Goal: Task Accomplishment & Management: Manage account settings

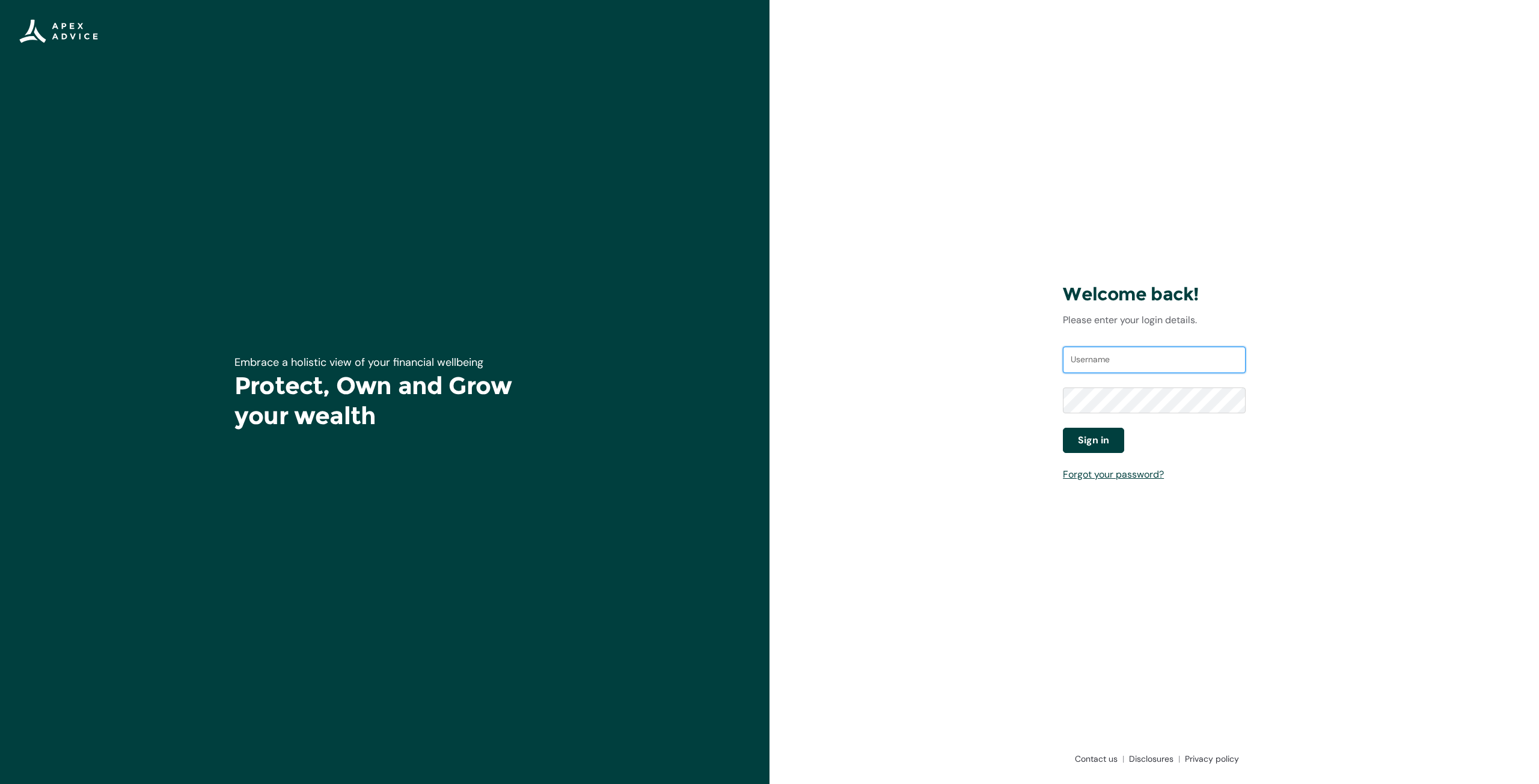
type input "[EMAIL_ADDRESS][DOMAIN_NAME]"
click at [1099, 445] on span "Sign in" at bounding box center [1093, 441] width 31 height 15
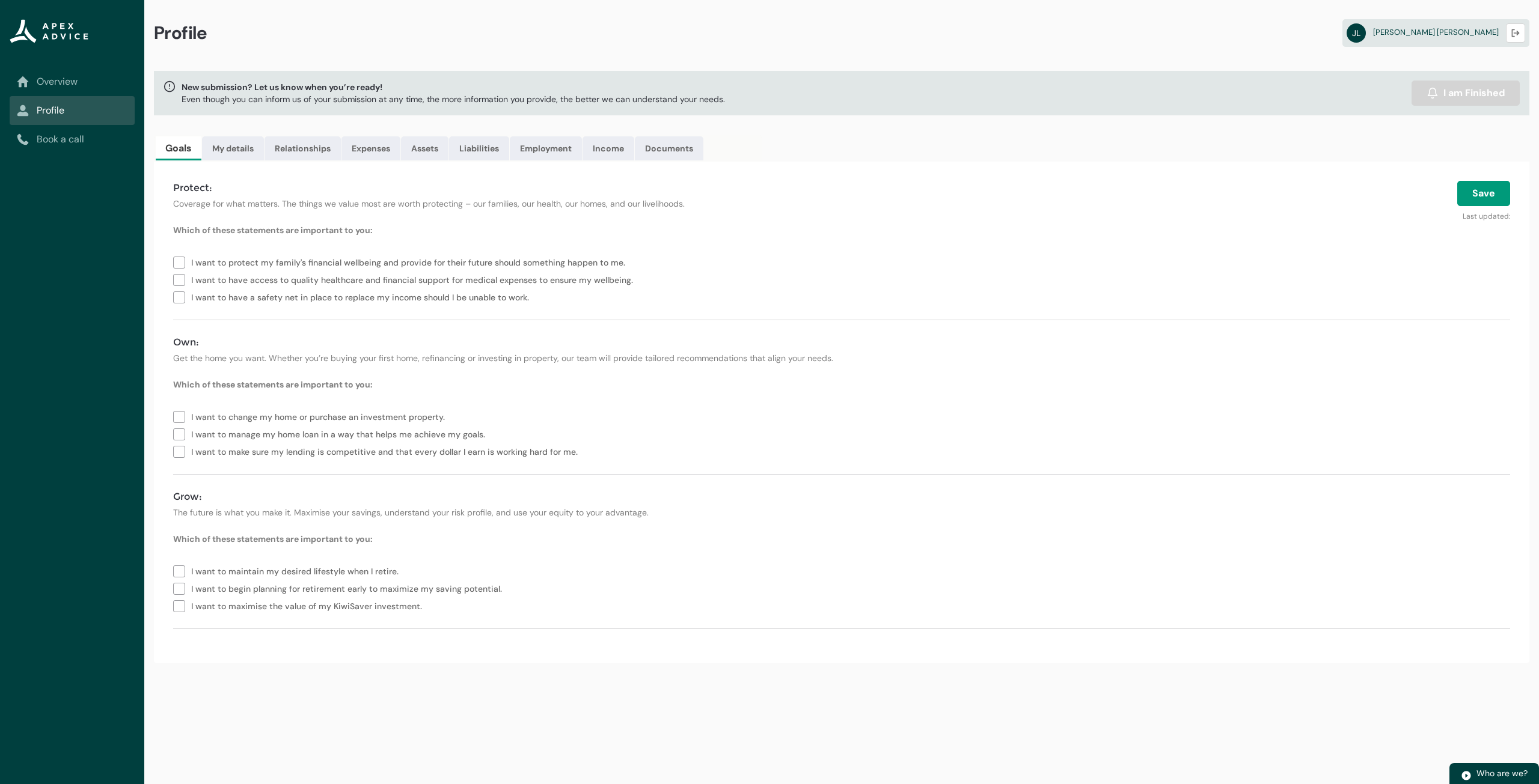
click at [183, 438] on label "I want to manage my home loan in a way that helps me achieve my goals." at bounding box center [331, 433] width 317 height 18
click at [179, 446] on label "I want to make sure my lending is competitive and that every dollar I earn is w…" at bounding box center [378, 451] width 410 height 18
type lightning-checkbox-group "I want to manage my home loan in a way that helps me achieve my goals.,I want t…"
click at [1488, 180] on button "Save" at bounding box center [1483, 193] width 53 height 25
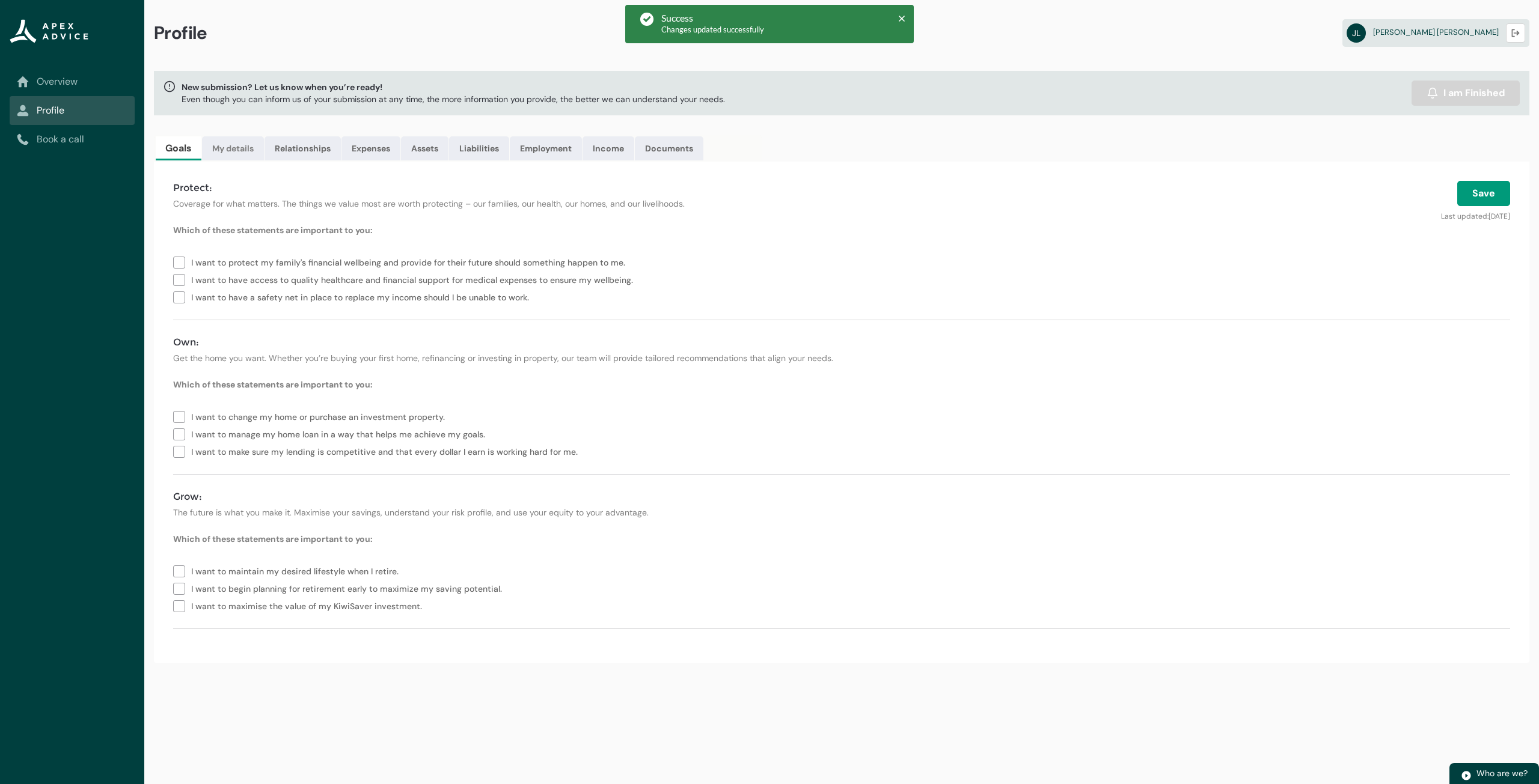
click at [235, 155] on link "My details" at bounding box center [233, 148] width 62 height 24
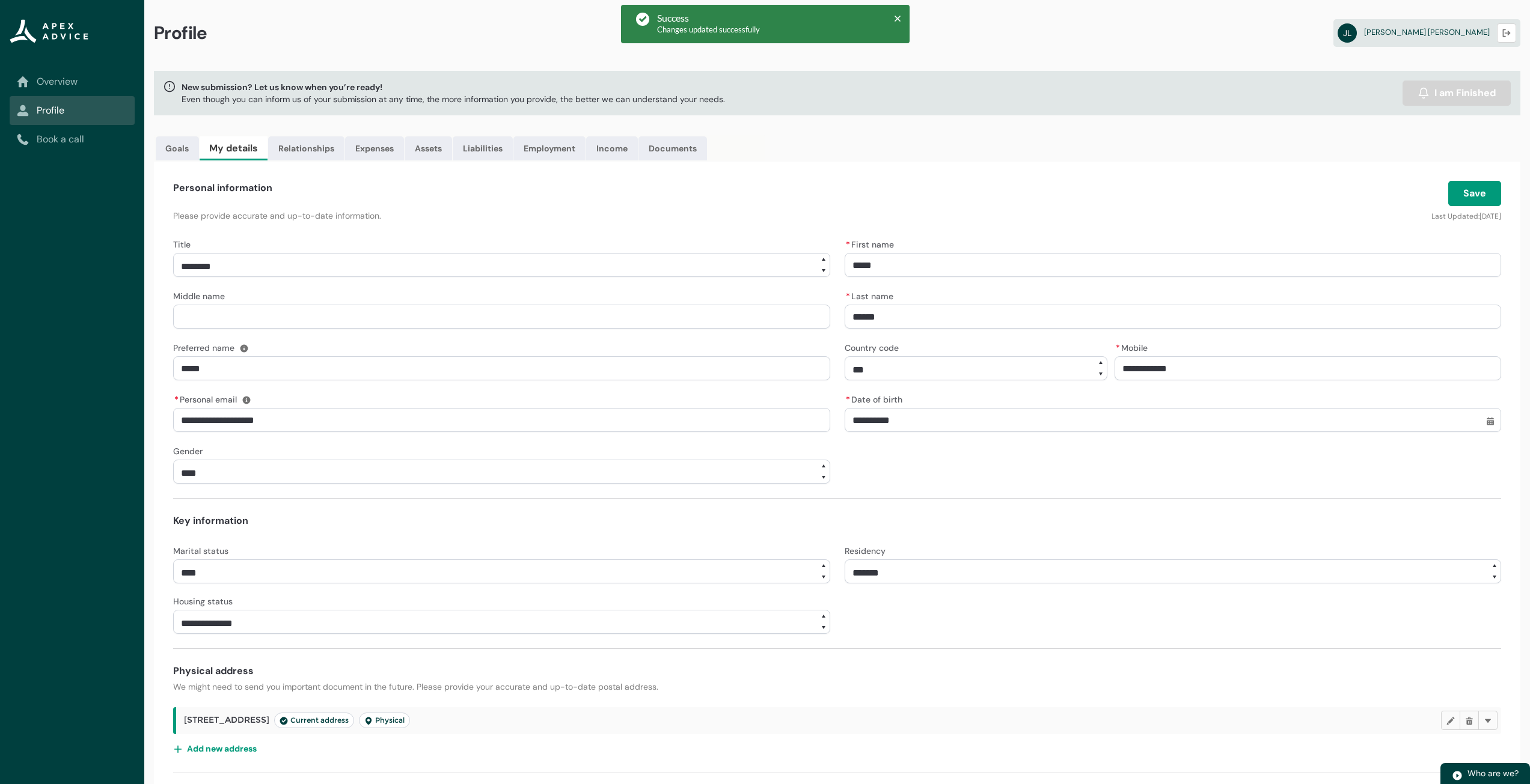
click at [481, 263] on select "**********" at bounding box center [501, 265] width 657 height 24
select select "***"
click at [173, 253] on select "**********" at bounding box center [501, 265] width 657 height 24
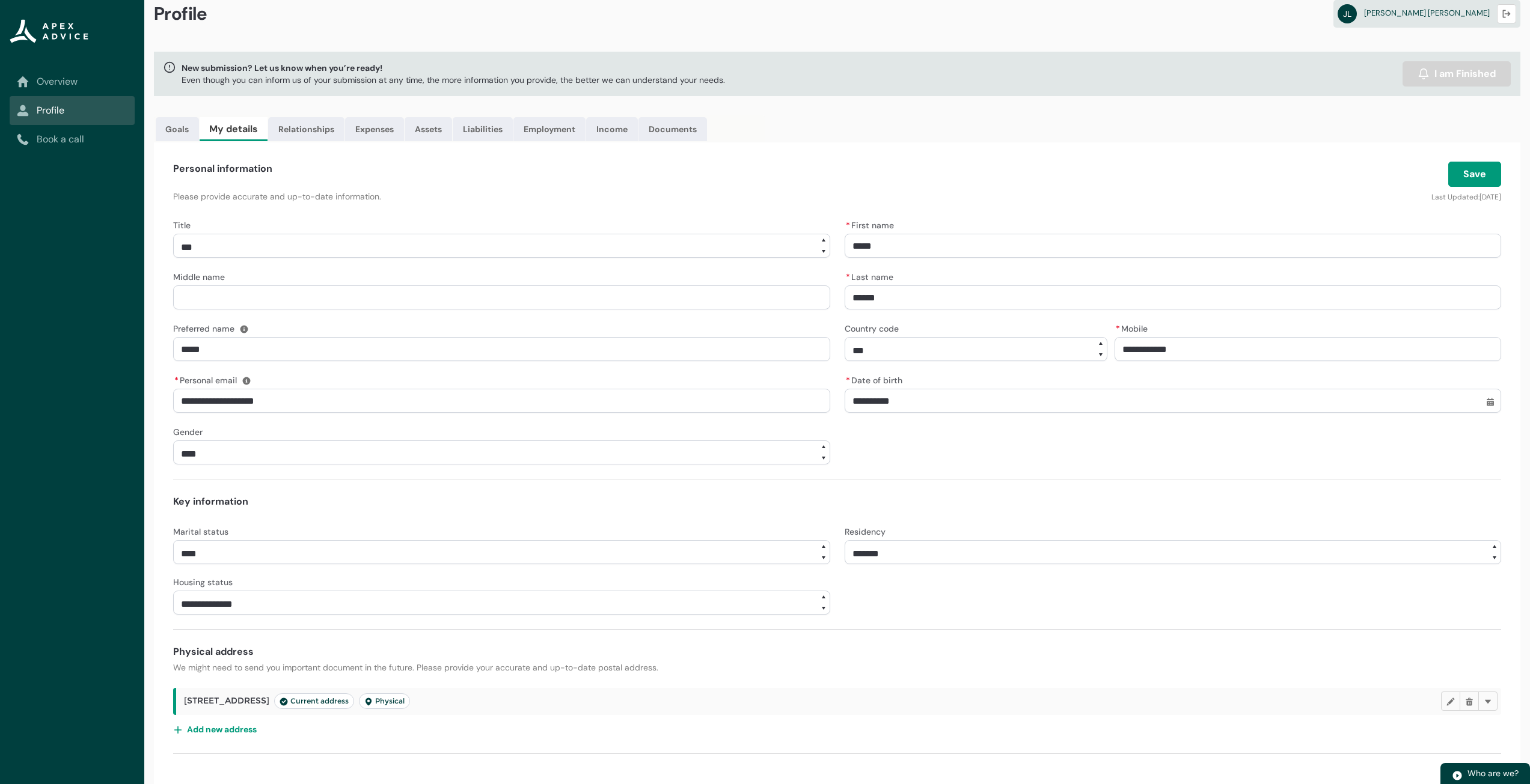
scroll to position [23, 0]
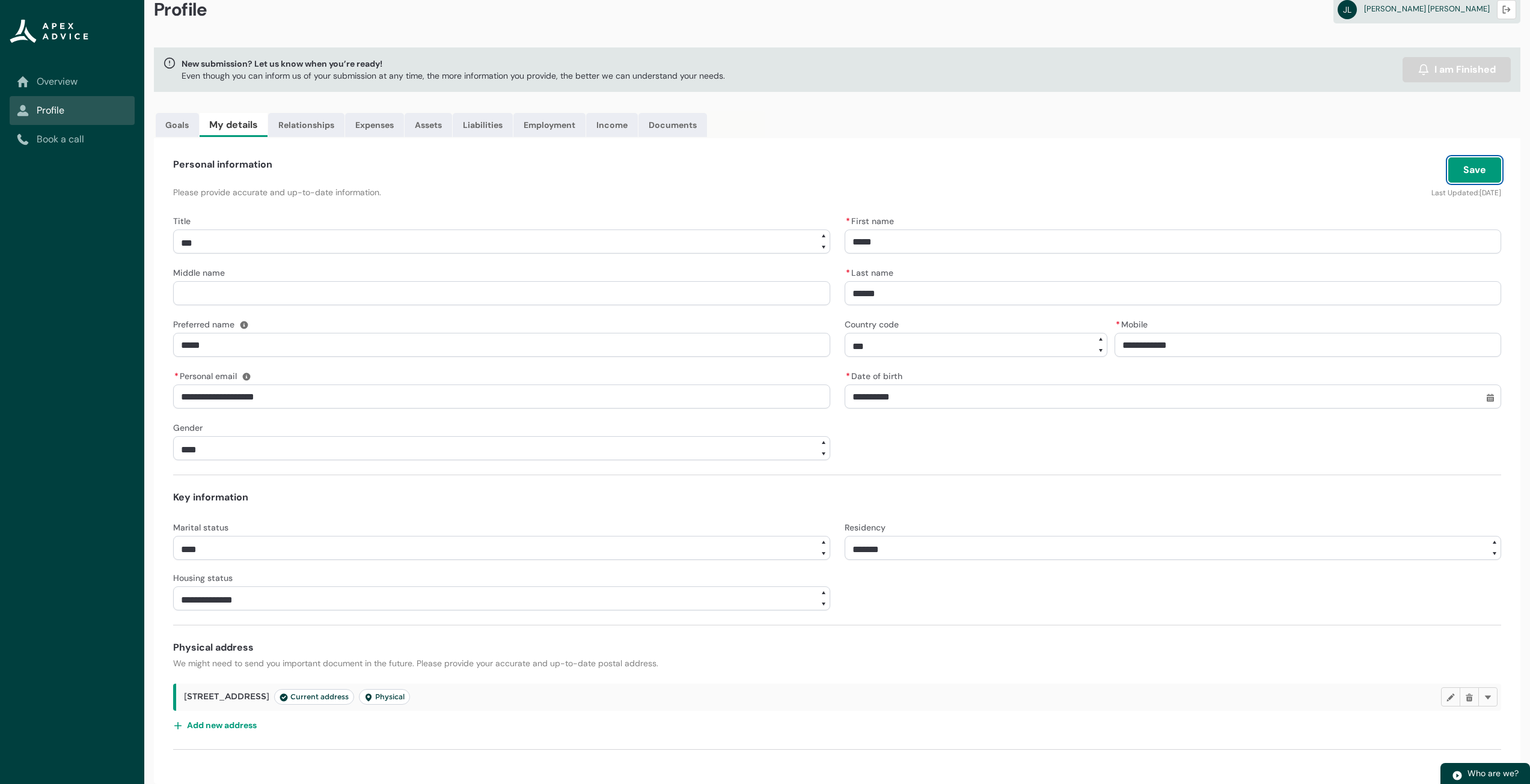
click at [1460, 175] on button "Save" at bounding box center [1474, 169] width 53 height 25
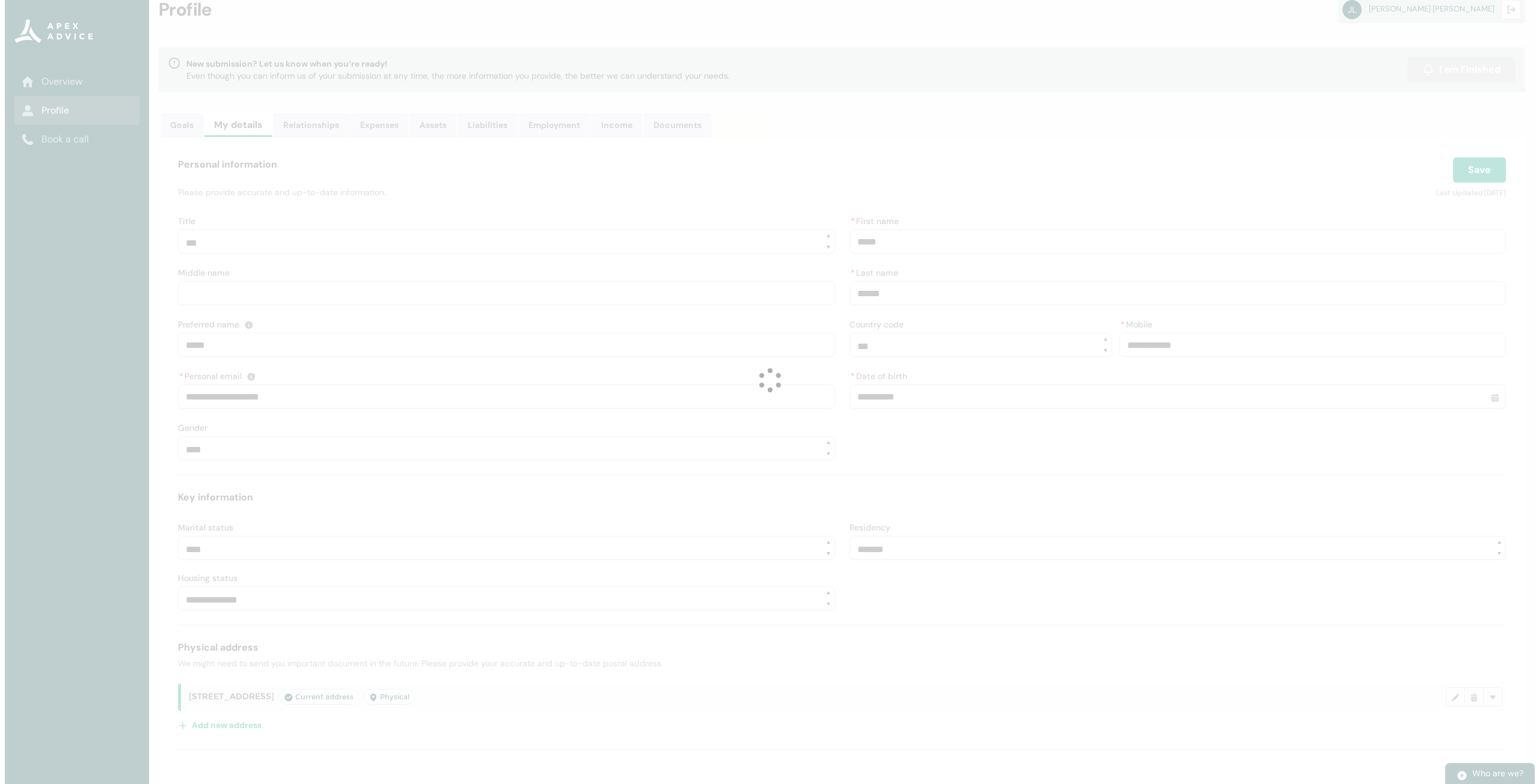
scroll to position [0, 0]
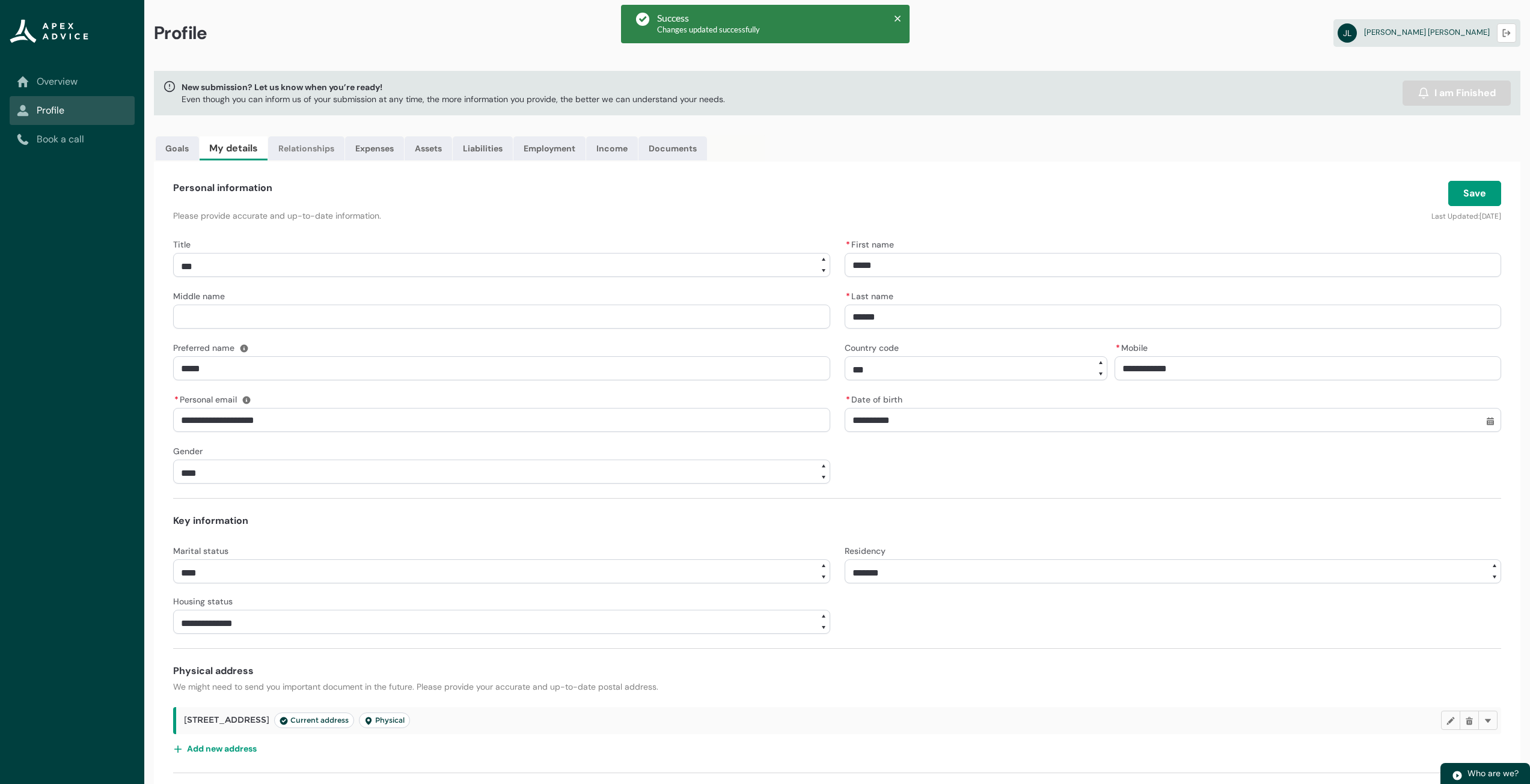
click at [310, 152] on link "Relationships" at bounding box center [306, 148] width 77 height 24
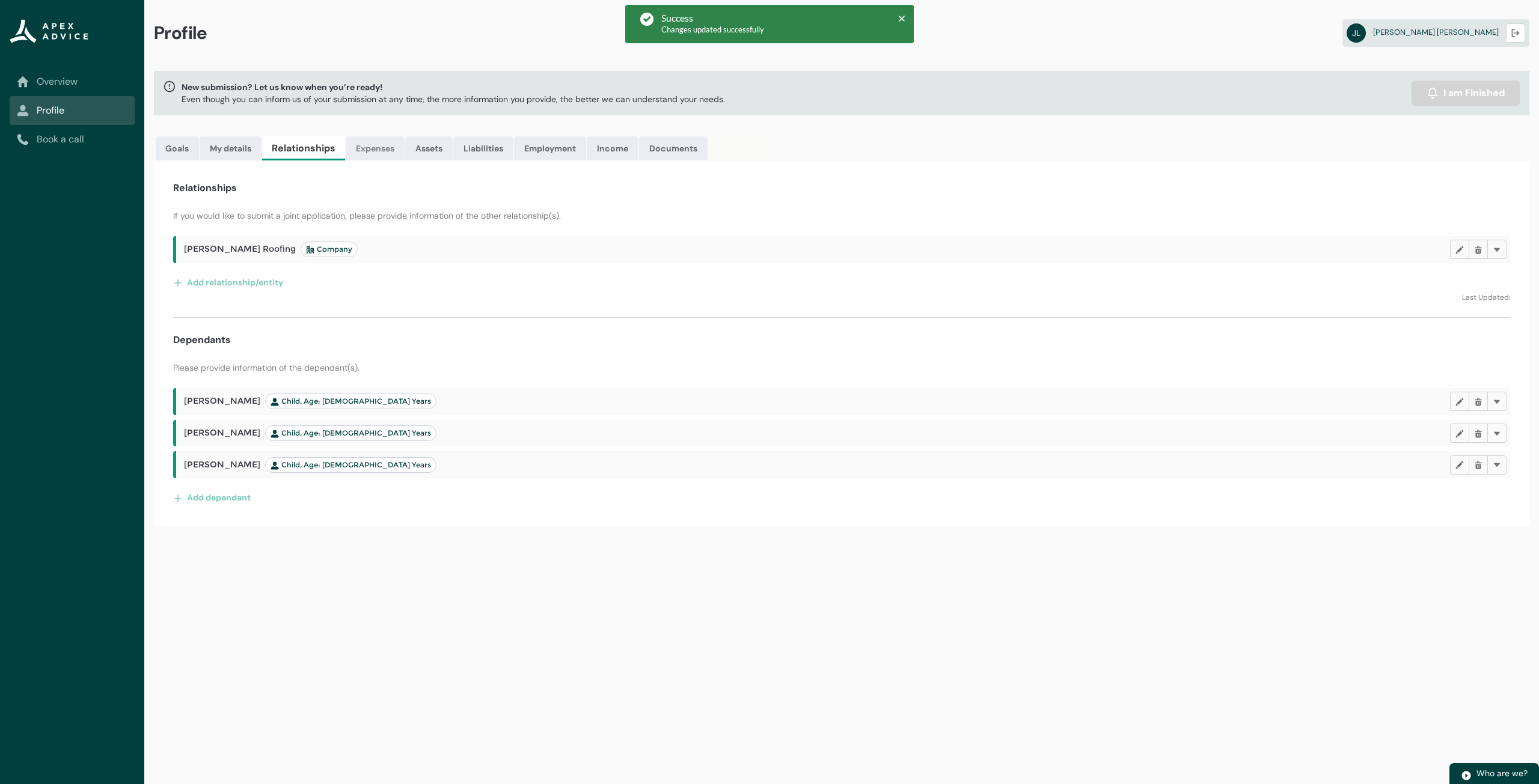
click at [396, 143] on link "Expenses" at bounding box center [375, 148] width 59 height 24
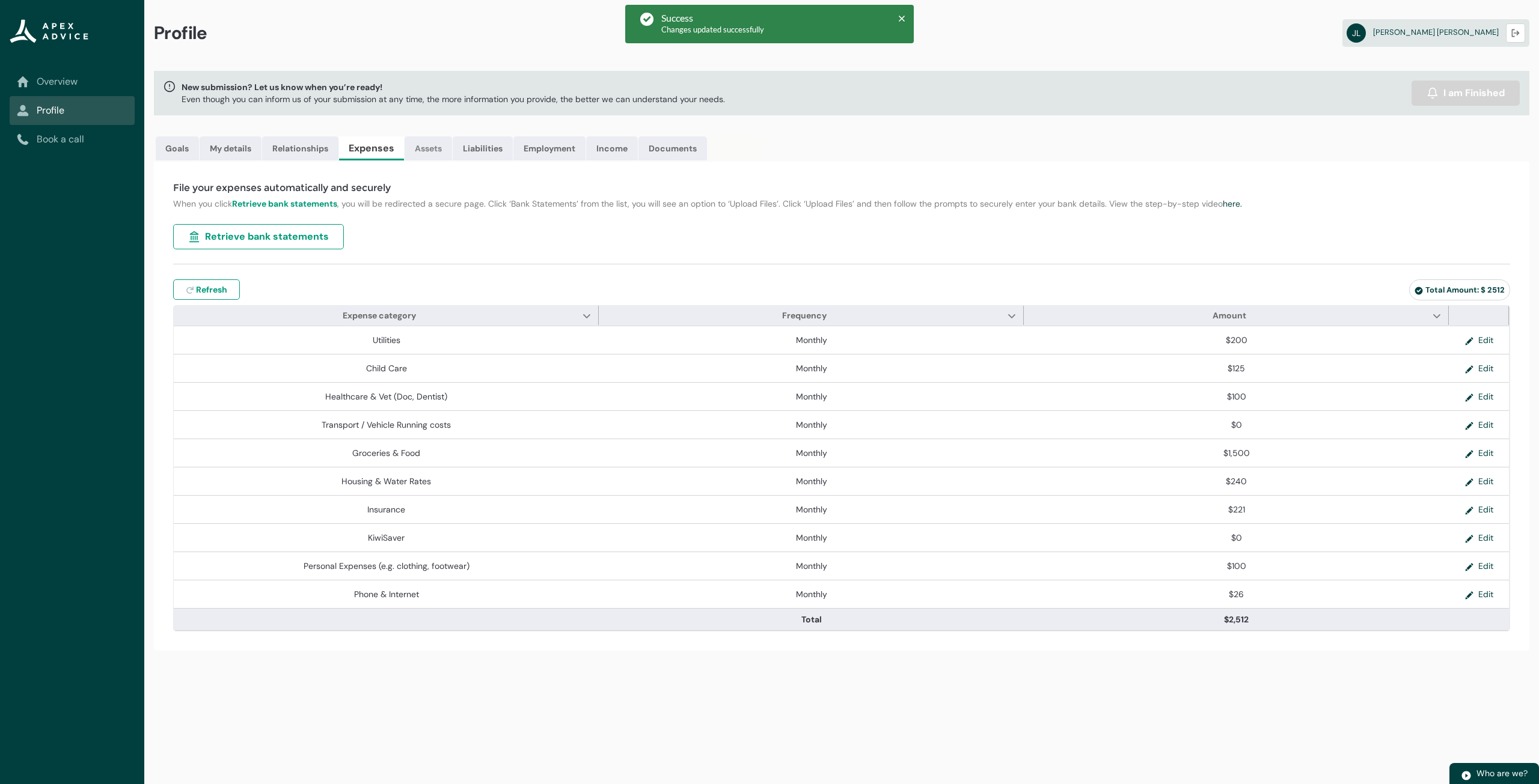
click at [429, 151] on link "Assets" at bounding box center [428, 148] width 48 height 24
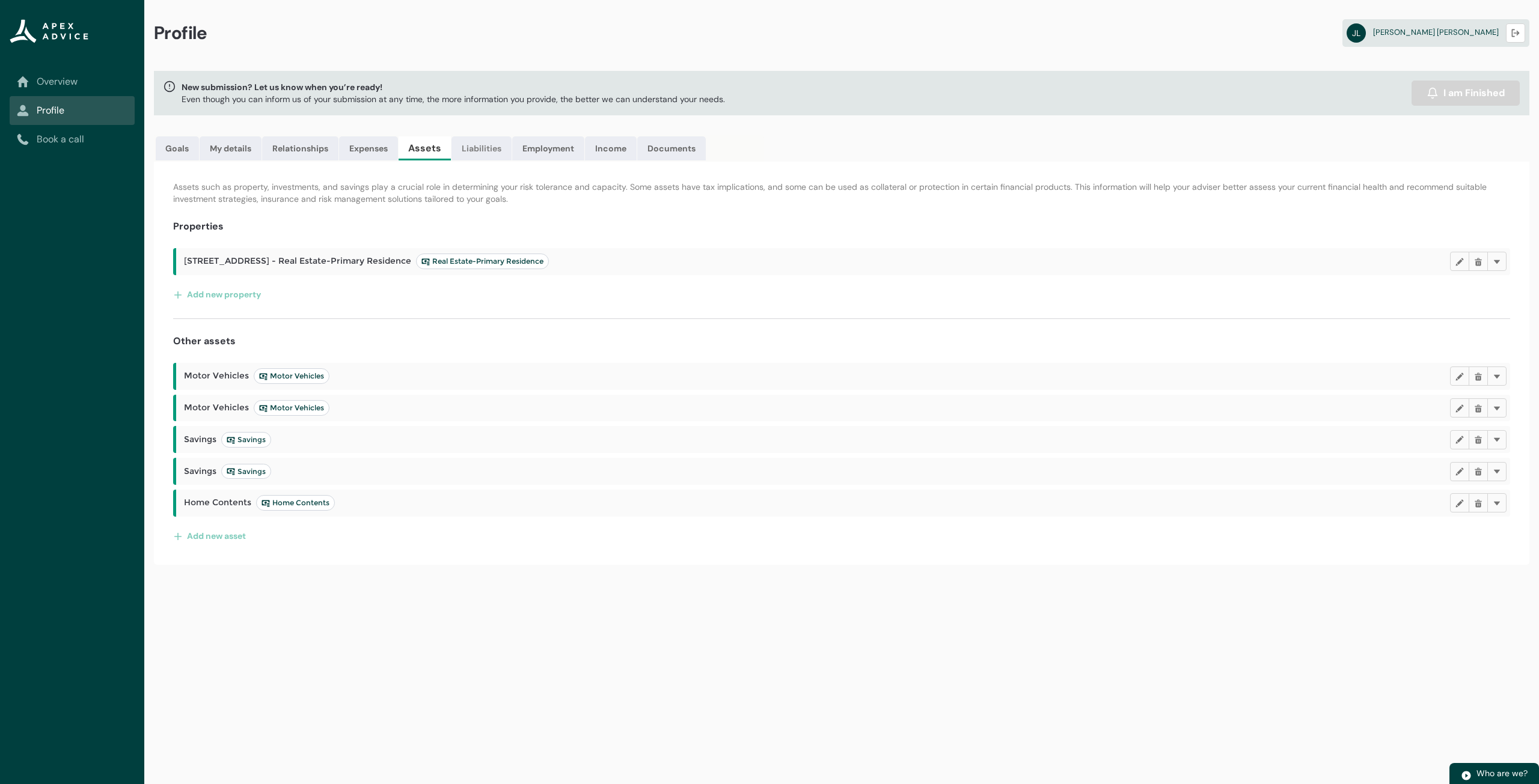
click at [479, 149] on link "Liabilities" at bounding box center [481, 148] width 60 height 24
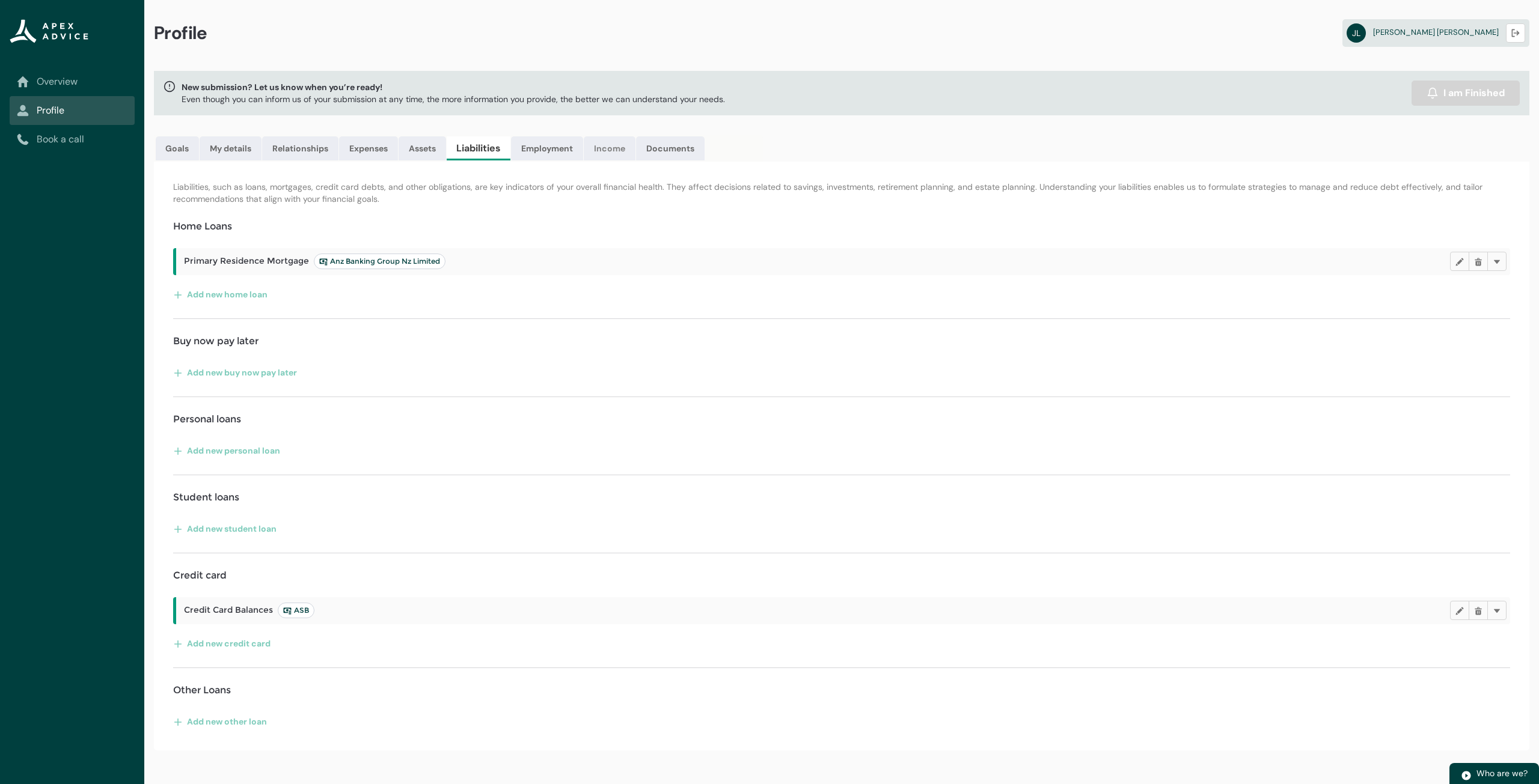
click at [605, 148] on link "Income" at bounding box center [609, 148] width 52 height 24
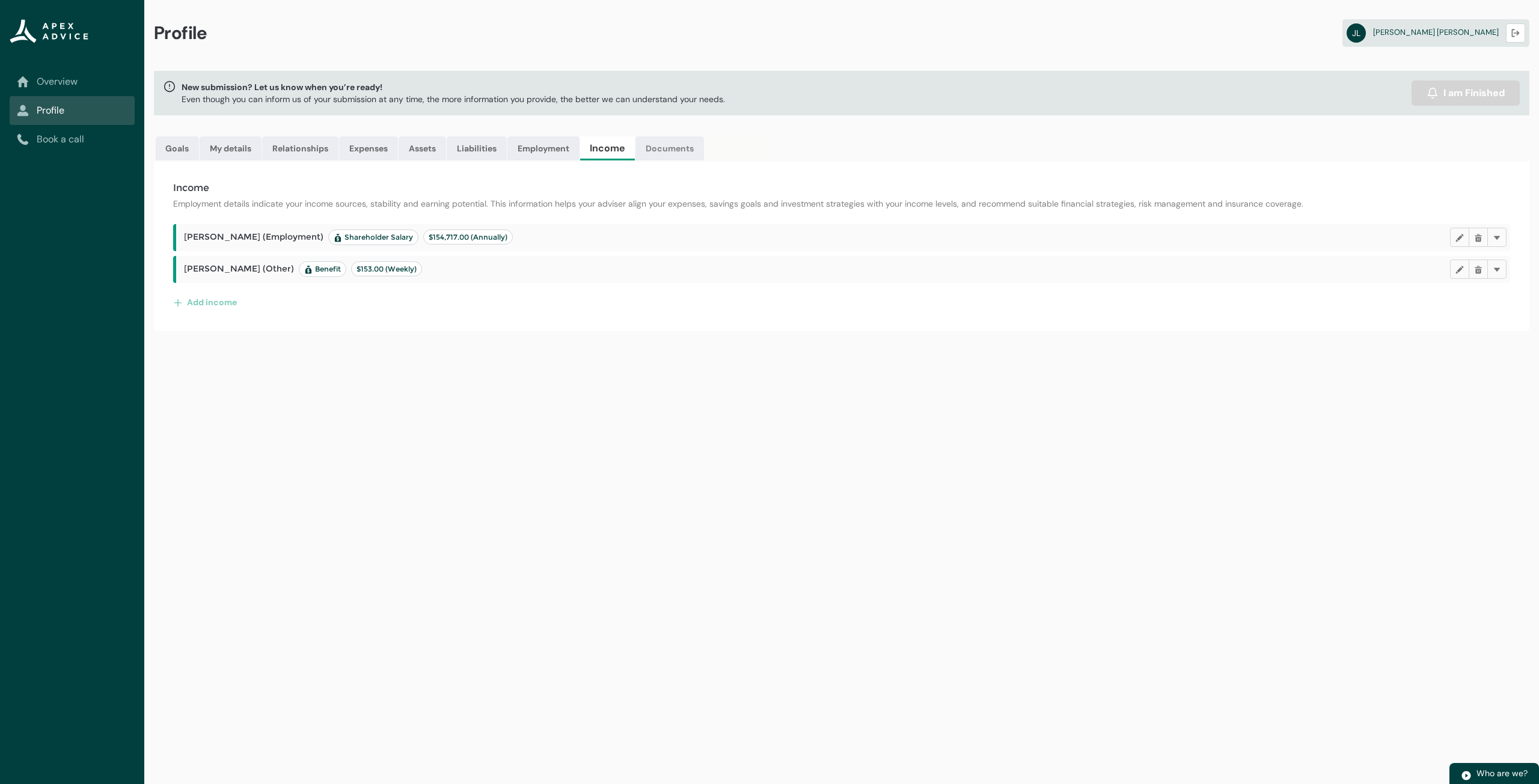
click at [667, 152] on link "Documents" at bounding box center [669, 148] width 69 height 24
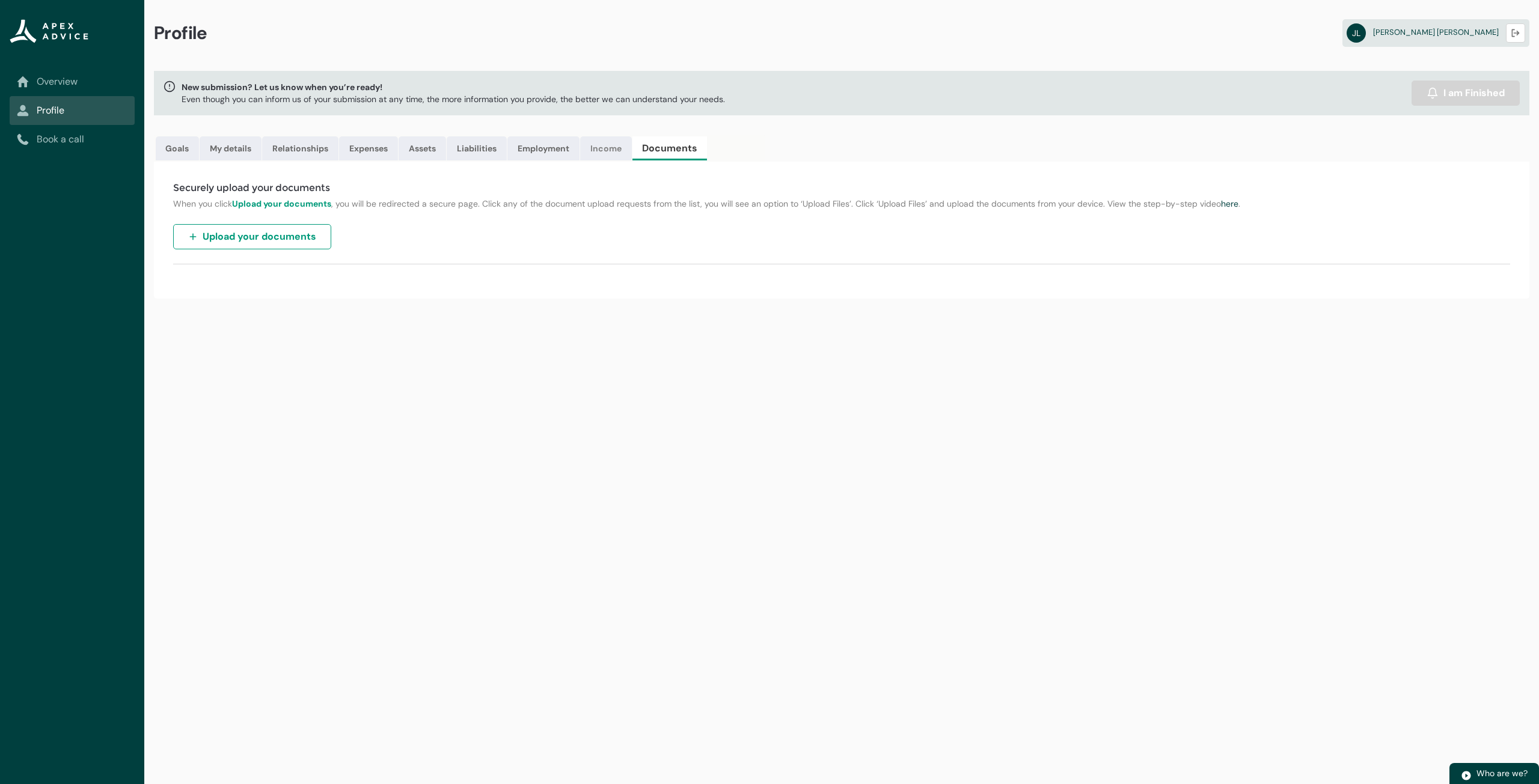
click at [600, 153] on link "Income" at bounding box center [606, 148] width 52 height 24
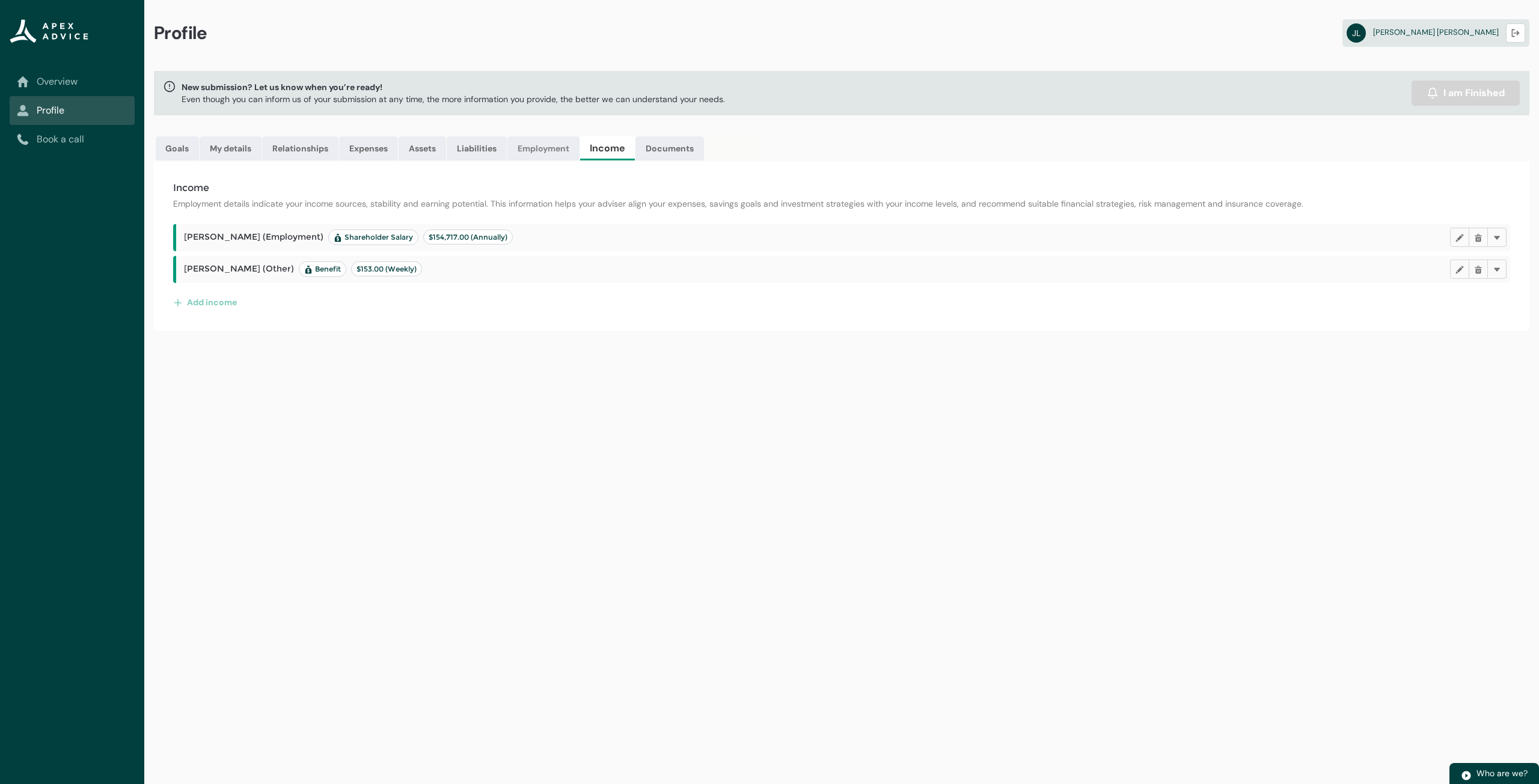
click at [547, 143] on link "Employment" at bounding box center [543, 148] width 72 height 24
click at [493, 143] on link "Liabilities" at bounding box center [476, 148] width 60 height 24
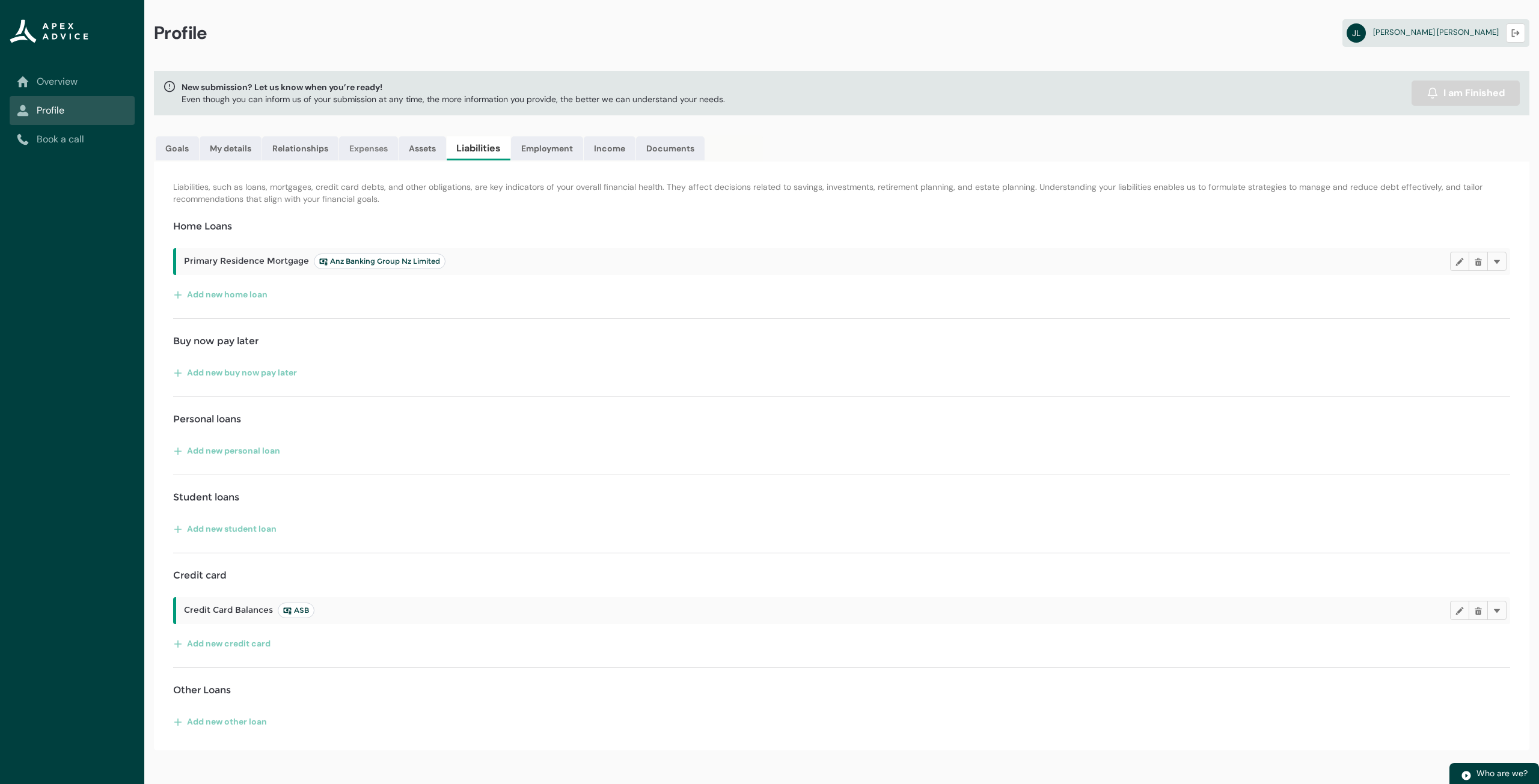
click at [377, 147] on link "Expenses" at bounding box center [368, 148] width 59 height 24
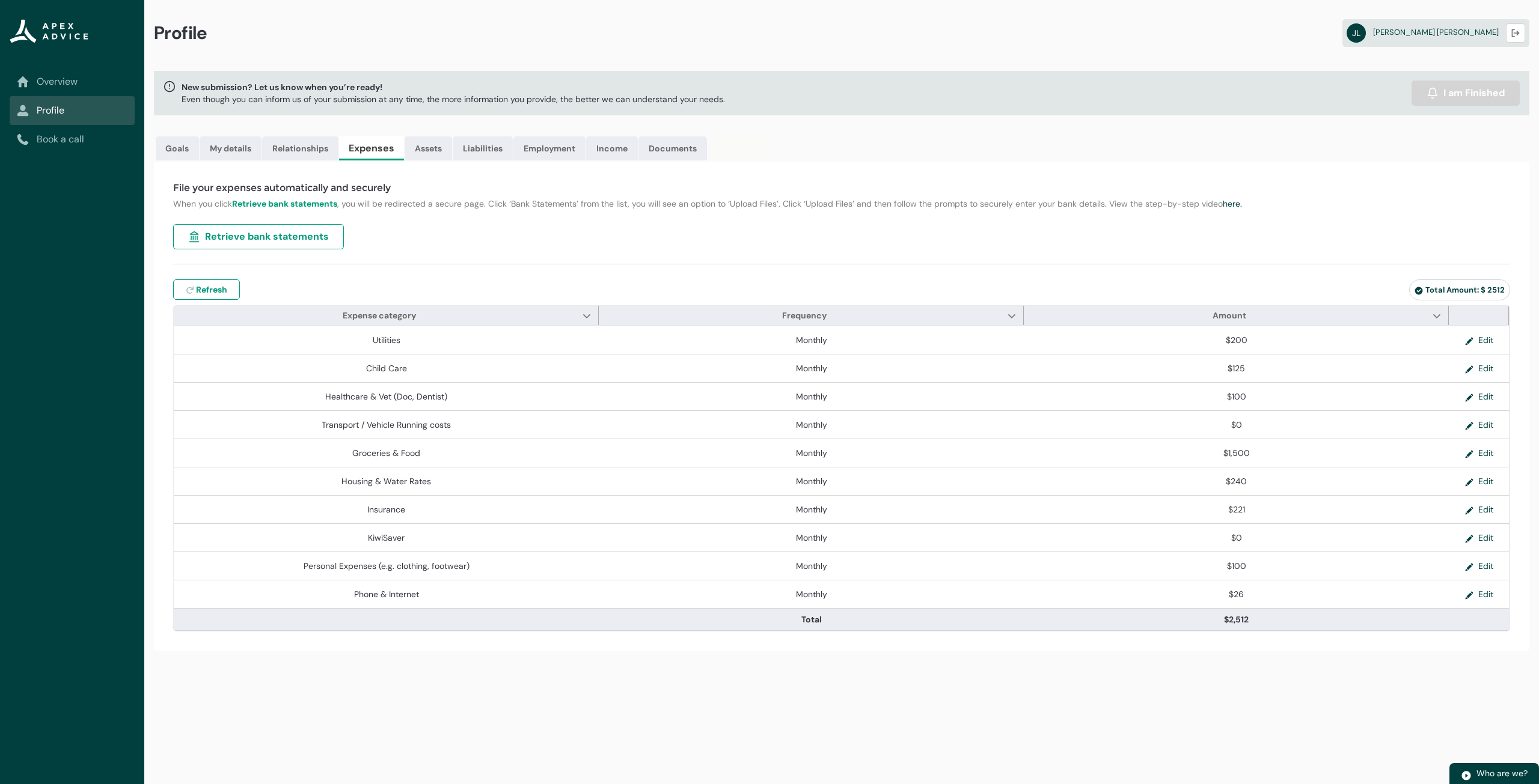
click at [316, 236] on span "Retrieve bank statements" at bounding box center [267, 237] width 124 height 15
click at [1241, 206] on link "here." at bounding box center [1233, 203] width 19 height 10
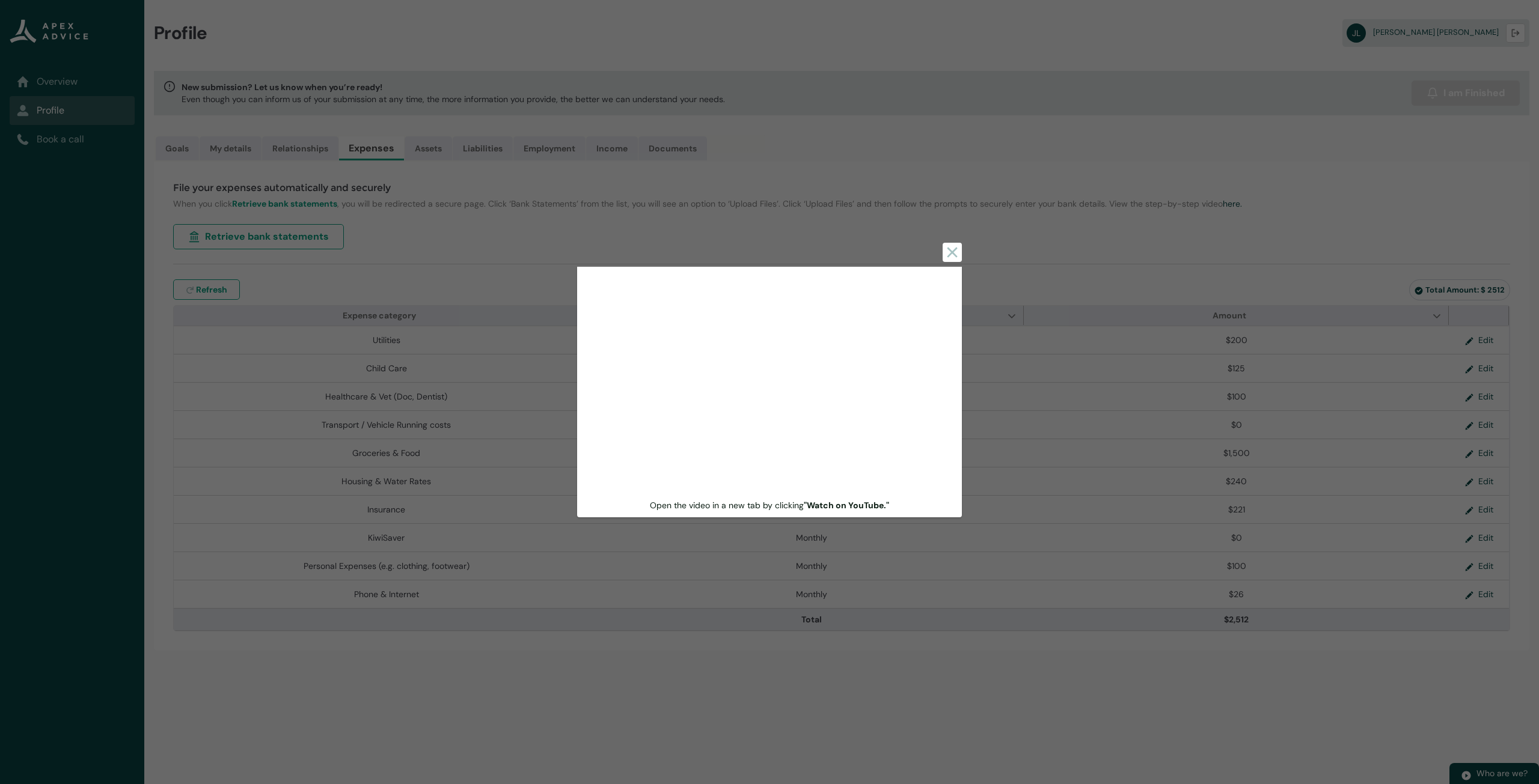
click at [962, 249] on section "Close Open the video in a new tab by clicking "Watch on YouTube."" at bounding box center [769, 392] width 1539 height 784
click at [959, 250] on icon at bounding box center [952, 252] width 15 height 15
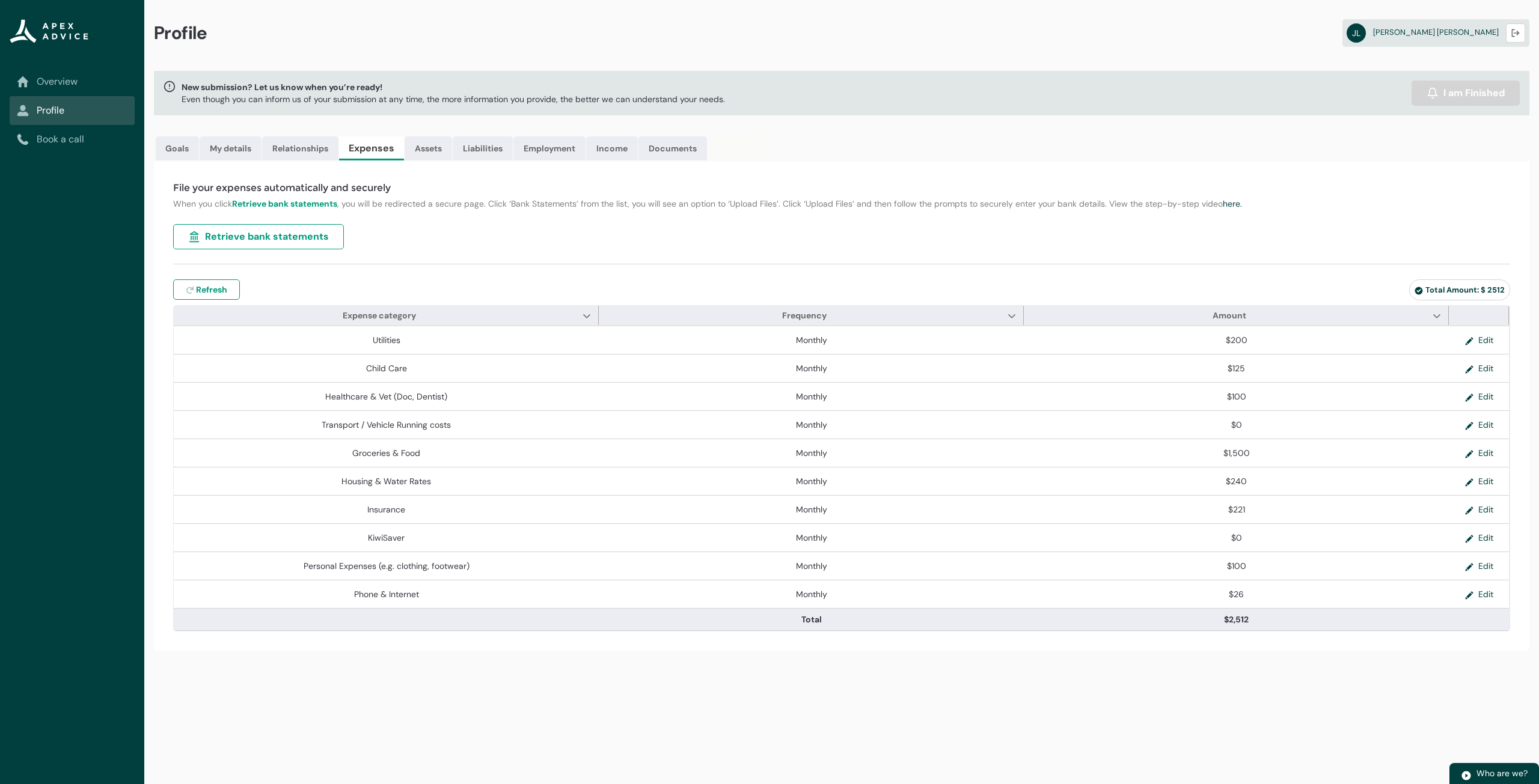
click at [270, 239] on span "Retrieve bank statements" at bounding box center [267, 237] width 124 height 15
click at [242, 231] on span "Retrieve bank statements" at bounding box center [267, 237] width 124 height 15
click at [266, 236] on span "Retrieve bank statements" at bounding box center [267, 237] width 124 height 15
